Goal: Check status: Check status

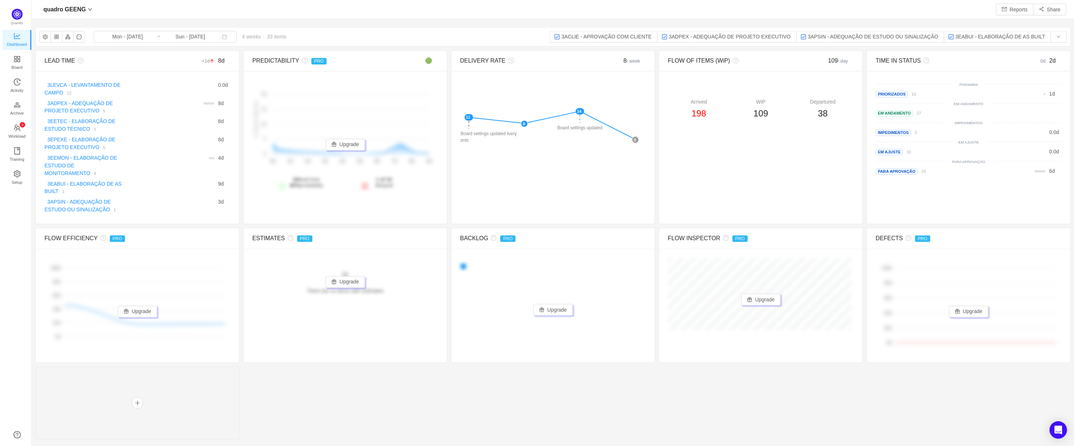
scroll to position [431, 1025]
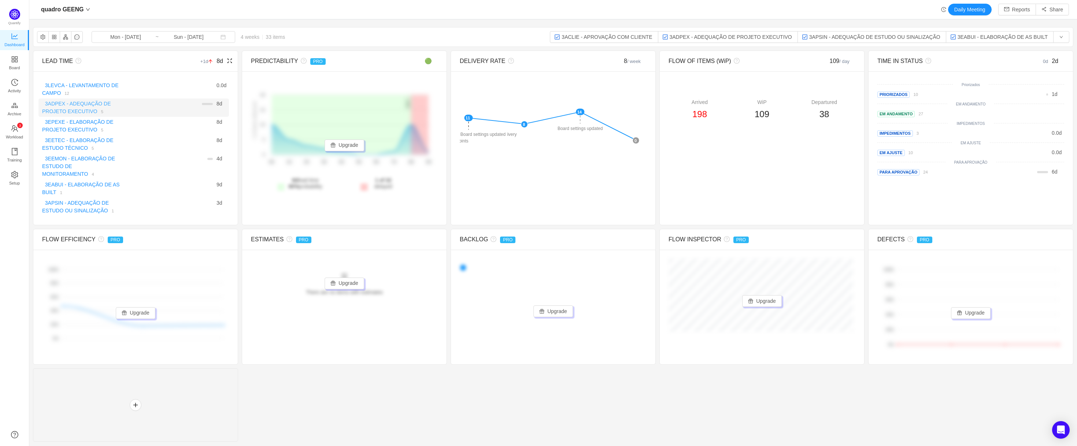
click at [71, 109] on link "3ADPEX - ADEQUAÇÃO DE PROJETO EXECUTIVO" at bounding box center [76, 108] width 69 height 14
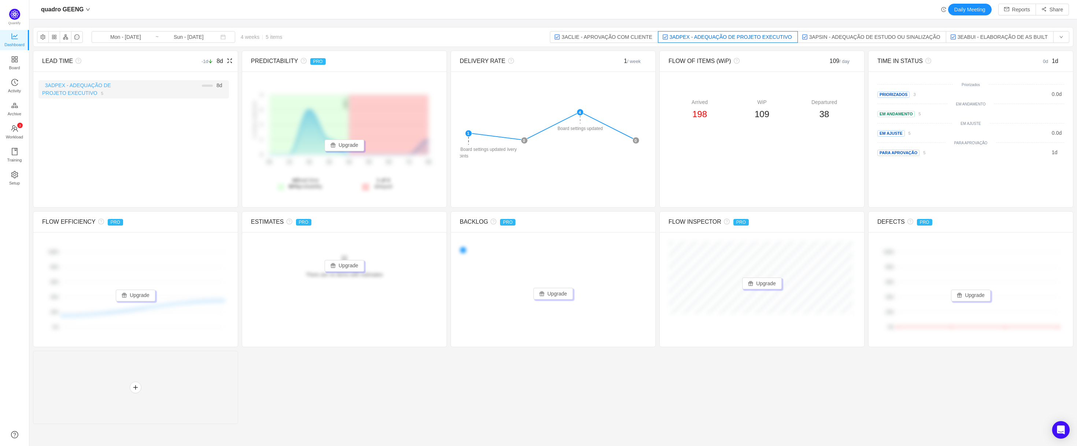
click at [80, 96] on link "3ADPEX - ADEQUAÇÃO DE PROJETO EXECUTIVO" at bounding box center [76, 89] width 69 height 14
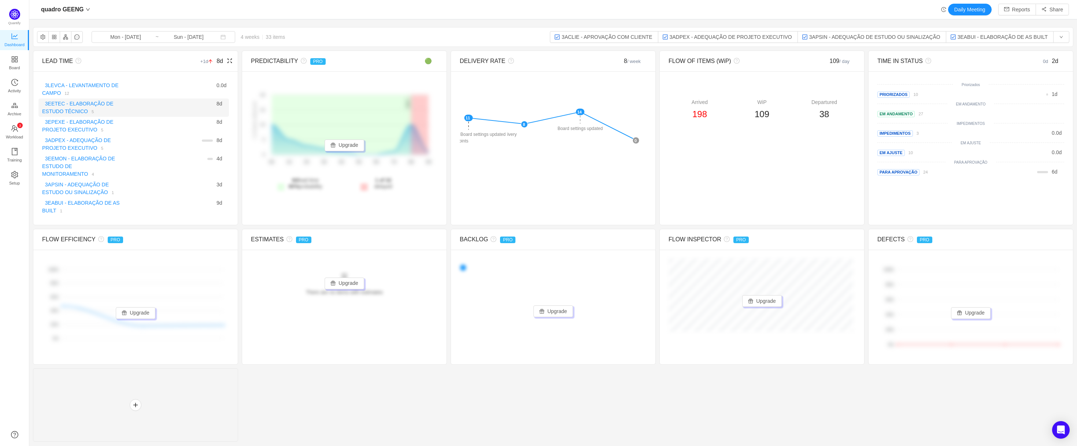
click at [91, 112] on div "3EETEC - ELABORAÇÃO DE ESTUDO TÉCNICO 5" at bounding box center [81, 107] width 78 height 15
click at [79, 111] on link "3EETEC - ELABORAÇÃO DE ESTUDO TÉCNICO" at bounding box center [77, 108] width 71 height 14
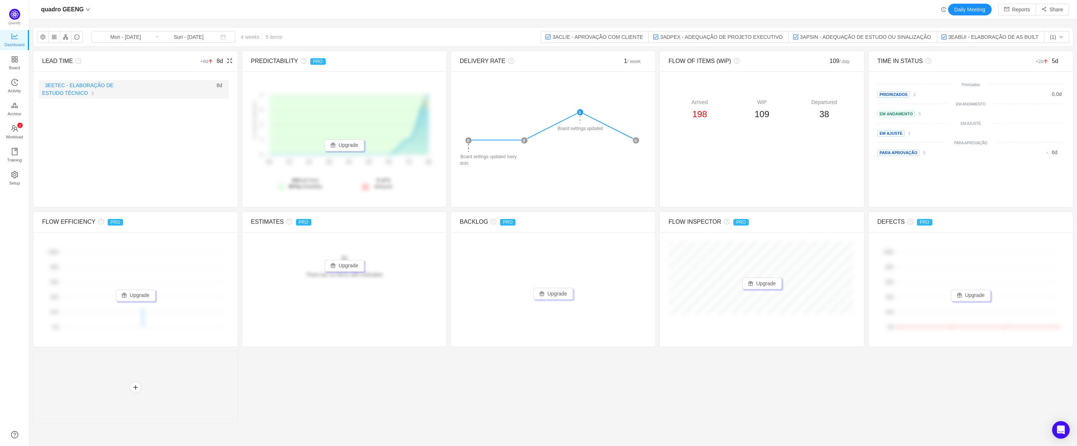
click at [88, 94] on link "5" at bounding box center [91, 93] width 6 height 6
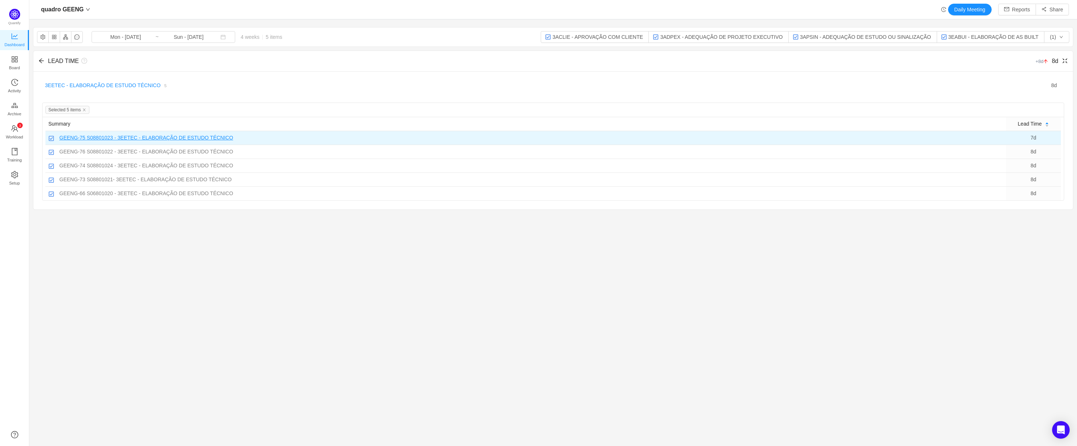
click at [120, 139] on span "S08801023 - 3EETEC - ELABORAÇÃO DE ESTUDO TÉCNICO" at bounding box center [160, 138] width 146 height 8
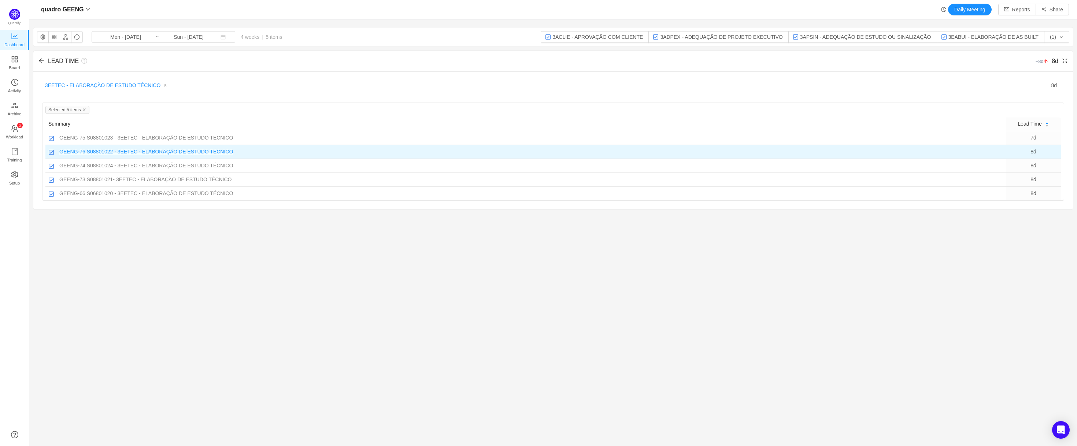
click at [169, 151] on span "S08801022 - 3EETEC - ELABORAÇÃO DE ESTUDO TÉCNICO" at bounding box center [160, 152] width 146 height 8
click at [166, 168] on span "S08801024 - 3EETEC - ELABORAÇÃO DE ESTUDO TÉCNICO" at bounding box center [160, 166] width 146 height 8
